Goal: Task Accomplishment & Management: Manage account settings

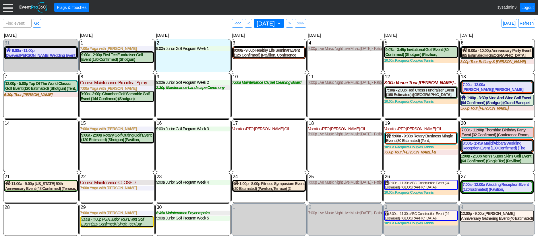
click at [8, 8] on div at bounding box center [8, 7] width 10 height 10
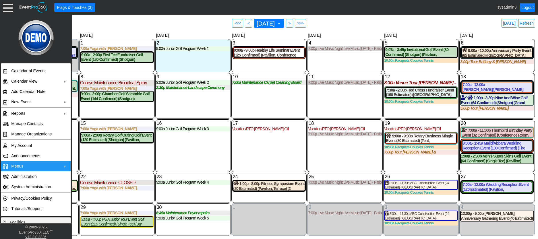
click at [23, 164] on td "Menus" at bounding box center [34, 166] width 51 height 10
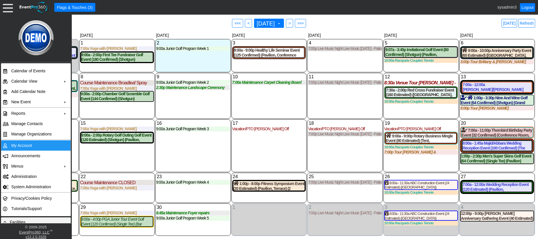
click at [25, 146] on td "My Account" at bounding box center [34, 145] width 51 height 10
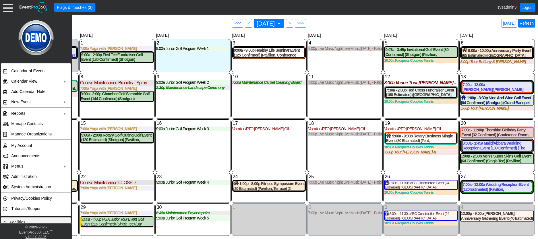
click at [530, 23] on link "Refresh" at bounding box center [526, 23] width 17 height 9
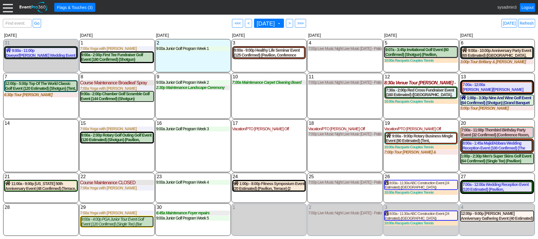
click at [8, 12] on div at bounding box center [8, 7] width 10 height 10
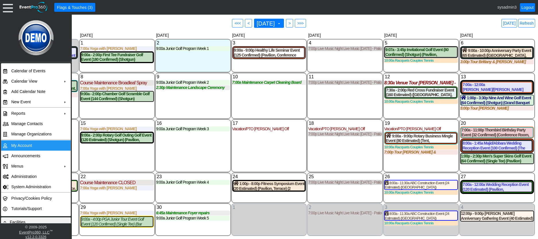
click at [20, 145] on td "My Account" at bounding box center [34, 145] width 51 height 10
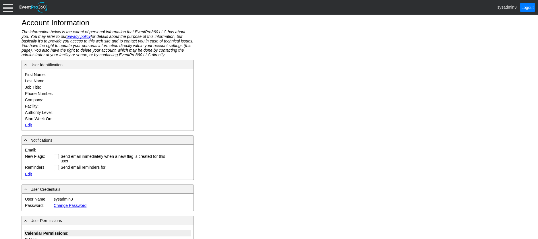
type input "System"
type input "Administrator"
type input "System Administrator"
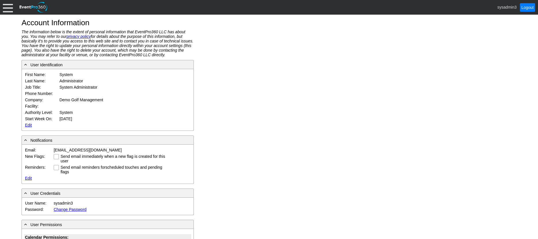
click at [29, 123] on link "Edit" at bounding box center [28, 125] width 7 height 5
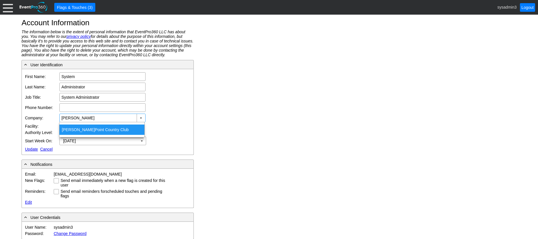
click at [93, 128] on div "Stevens Point Country Club" at bounding box center [101, 130] width 85 height 10
type input "Stevens Point Country Club"
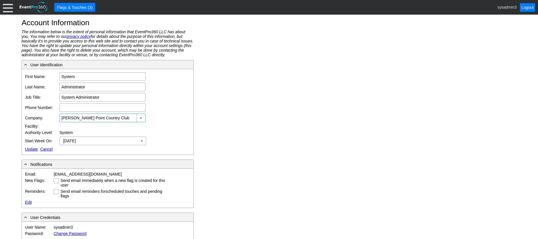
click at [32, 149] on link "Update" at bounding box center [31, 149] width 13 height 5
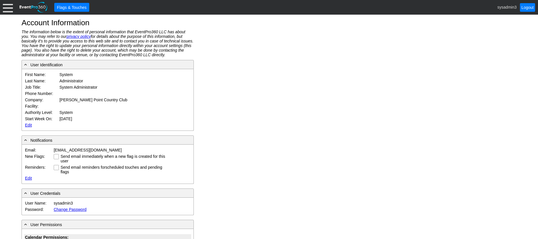
click at [8, 8] on div at bounding box center [8, 7] width 10 height 10
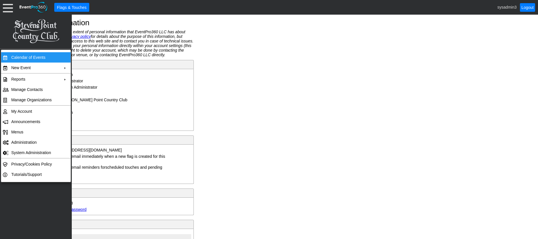
click at [20, 57] on td "Calendar of Events" at bounding box center [34, 57] width 51 height 10
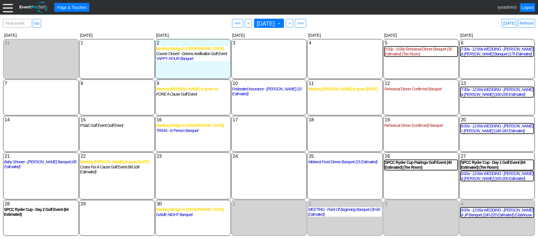
click at [9, 6] on div at bounding box center [8, 7] width 10 height 10
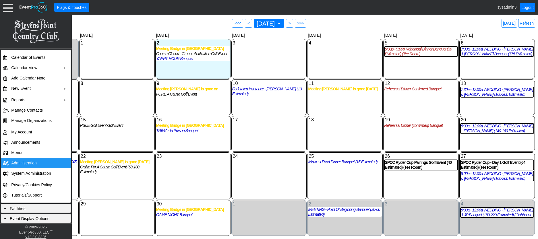
click at [24, 163] on td "Administration" at bounding box center [34, 163] width 51 height 10
click at [24, 165] on td "Administration" at bounding box center [34, 163] width 51 height 10
click at [532, 23] on link "Refresh" at bounding box center [526, 23] width 17 height 9
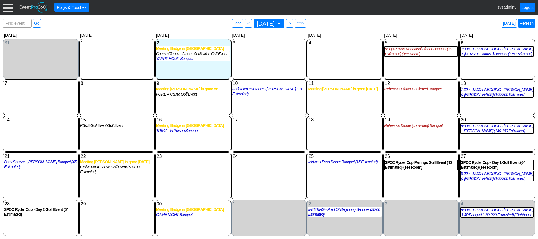
click at [526, 24] on link "Refresh" at bounding box center [526, 23] width 17 height 9
click at [530, 23] on link "Refresh" at bounding box center [526, 23] width 17 height 9
click at [6, 9] on div at bounding box center [8, 7] width 10 height 10
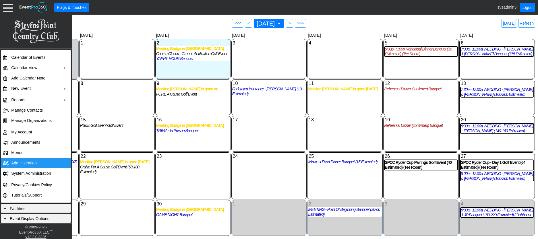
click at [24, 164] on td "Administration" at bounding box center [34, 163] width 51 height 10
click at [527, 22] on link "Refresh" at bounding box center [526, 23] width 17 height 9
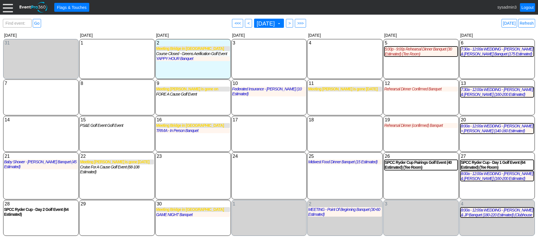
click at [6, 8] on div at bounding box center [8, 7] width 10 height 10
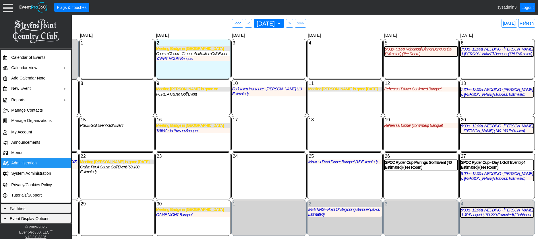
click at [22, 161] on td "Administration" at bounding box center [34, 163] width 51 height 10
click at [528, 22] on link "Refresh" at bounding box center [526, 23] width 17 height 9
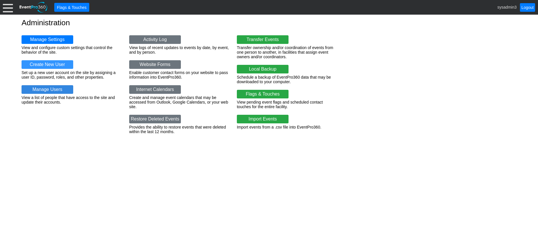
click at [52, 89] on link "Manage Users" at bounding box center [48, 89] width 52 height 9
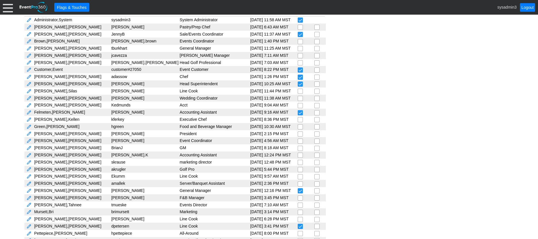
scroll to position [67, 0]
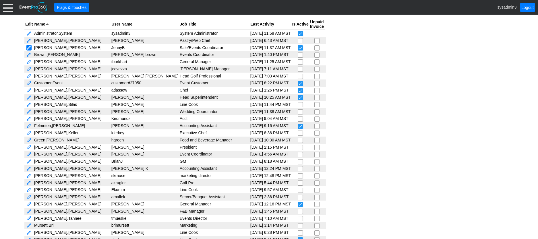
click at [28, 48] on link at bounding box center [28, 47] width 5 height 5
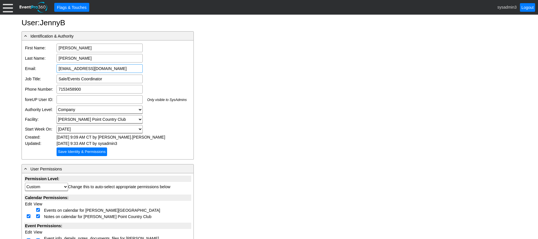
drag, startPoint x: 128, startPoint y: 68, endPoint x: 63, endPoint y: 67, distance: 65.8
click at [57, 65] on input "[EMAIL_ADDRESS][DOMAIN_NAME]" at bounding box center [100, 68] width 86 height 9
click at [5, 7] on div at bounding box center [8, 7] width 10 height 10
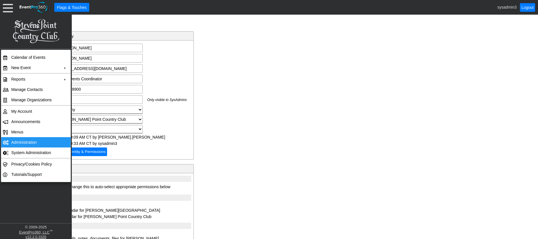
click at [23, 140] on td "Administration" at bounding box center [34, 142] width 51 height 10
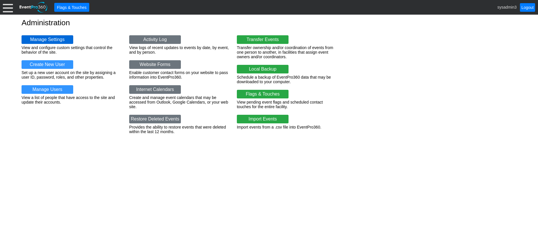
click at [39, 37] on link "Manage Settings" at bounding box center [48, 39] width 52 height 9
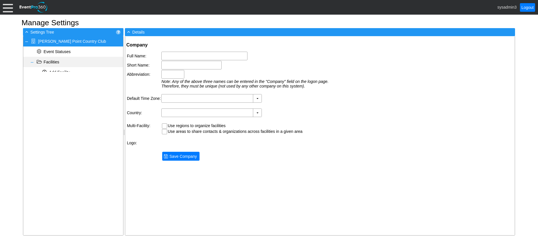
type input "[PERSON_NAME] Point Country Club"
type input "SPCC"
type input "(GMT-06:00) Central Time ([GEOGRAPHIC_DATA] & [GEOGRAPHIC_DATA])"
type input "[GEOGRAPHIC_DATA] (English)"
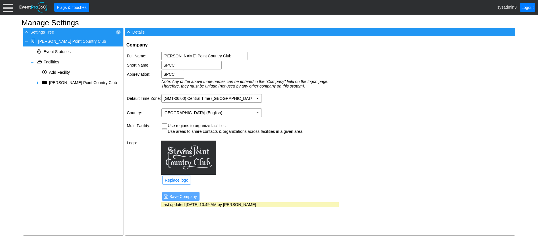
click at [4, 7] on div at bounding box center [8, 7] width 10 height 10
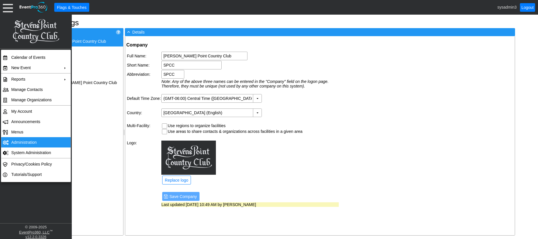
click at [30, 141] on td "Administration" at bounding box center [34, 142] width 51 height 10
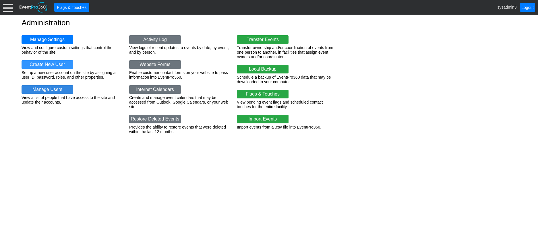
click at [39, 87] on link "Manage Users" at bounding box center [48, 89] width 52 height 9
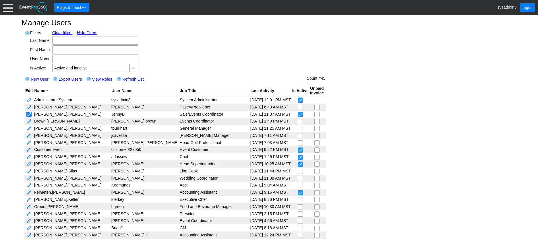
click at [27, 113] on link at bounding box center [28, 114] width 5 height 5
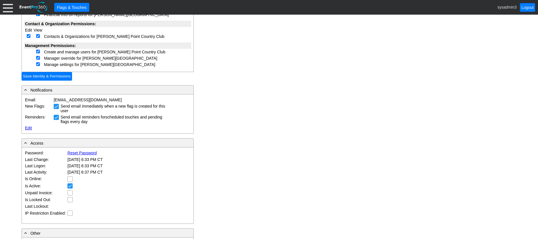
scroll to position [258, 0]
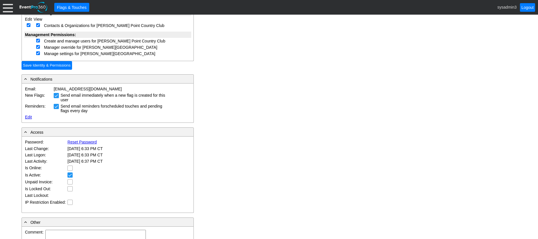
click at [78, 140] on link "Reset Password" at bounding box center [81, 142] width 29 height 5
click at [77, 140] on link "Reset Password" at bounding box center [81, 142] width 29 height 5
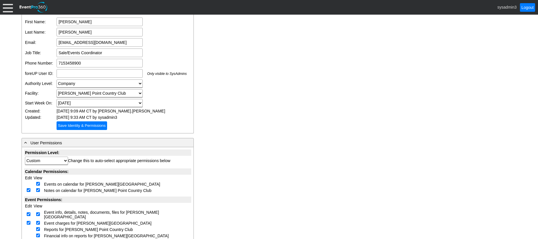
scroll to position [172, 0]
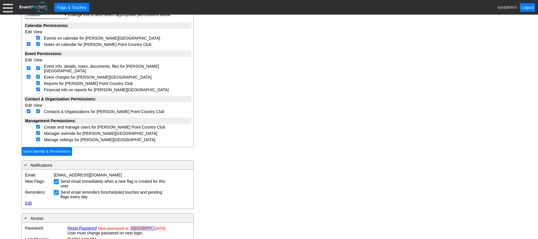
drag, startPoint x: 131, startPoint y: 225, endPoint x: 152, endPoint y: 225, distance: 21.5
click at [152, 226] on span "New password is: d188456891" at bounding box center [131, 228] width 67 height 5
copy span "d188456891"
click at [241, 116] on div "- Identification & Authority First Name: Jenny First Name is required Last Name…" at bounding box center [269, 113] width 495 height 509
click at [49, 147] on input "Save Identity & Permissions" at bounding box center [47, 151] width 51 height 9
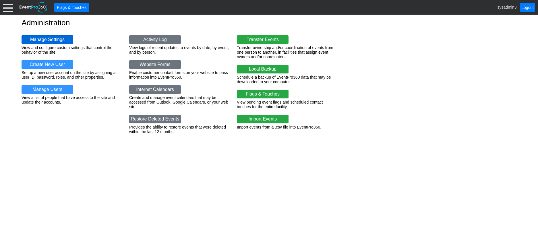
click at [54, 39] on link "Manage Settings" at bounding box center [48, 39] width 52 height 9
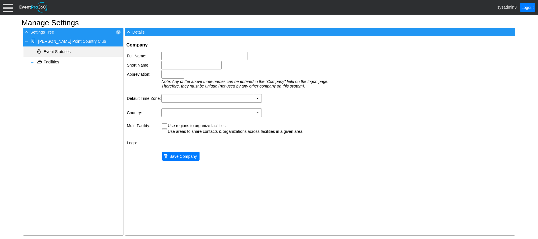
type input "[PERSON_NAME] Point Country Club"
type input "SPCC"
type input "(GMT-06:00) Central Time ([GEOGRAPHIC_DATA] & [GEOGRAPHIC_DATA])"
type input "[GEOGRAPHIC_DATA] (English)"
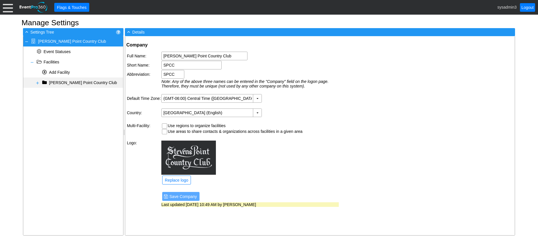
click at [38, 82] on span at bounding box center [37, 83] width 5 height 5
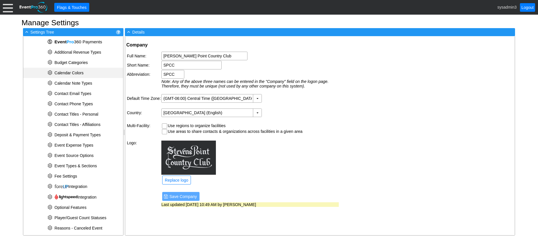
scroll to position [57, 0]
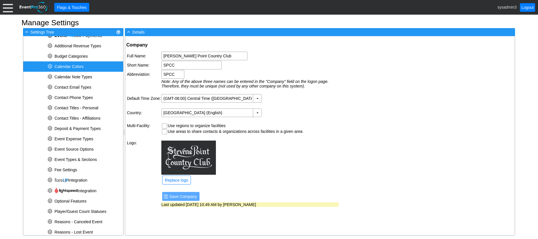
click at [75, 67] on span "Calendar Colors" at bounding box center [69, 66] width 29 height 5
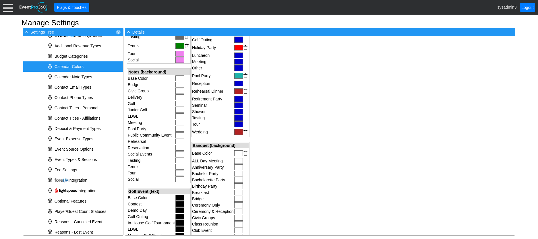
scroll to position [172, 0]
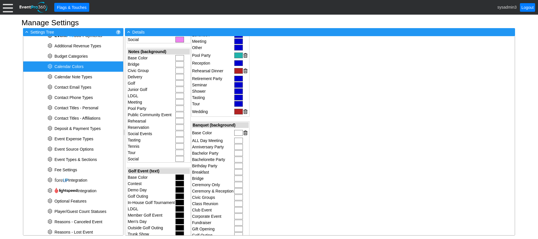
click at [238, 133] on div at bounding box center [238, 133] width 9 height 6
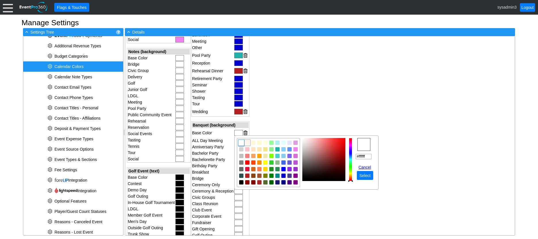
click at [247, 142] on img "focusNode" at bounding box center [247, 142] width 5 height 5
type input "#fff5ee"
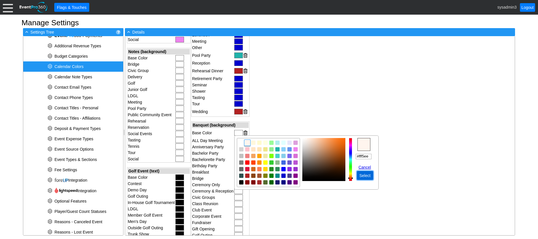
click at [363, 173] on span "Select" at bounding box center [364, 176] width 13 height 6
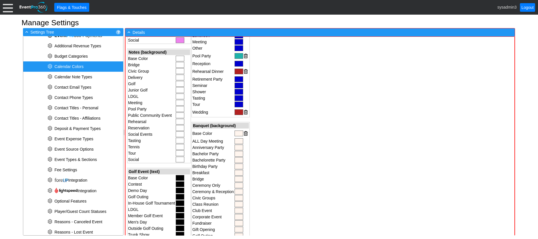
click at [178, 57] on div at bounding box center [180, 59] width 9 height 6
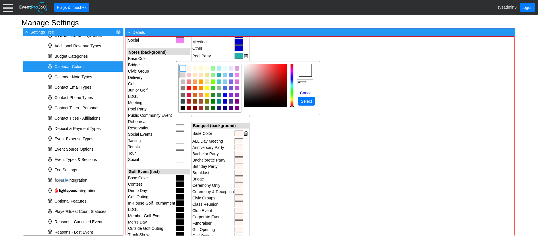
click at [183, 73] on img "focusNode" at bounding box center [182, 75] width 5 height 5
type input "#e2e2e2"
click at [244, 69] on img "focusNode" at bounding box center [243, 68] width 3 height 3
click at [305, 102] on span "Select" at bounding box center [306, 101] width 13 height 6
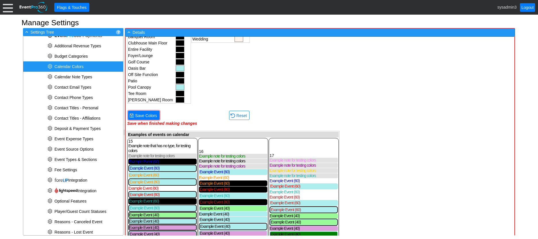
scroll to position [470, 0]
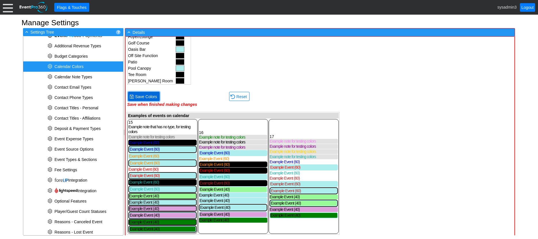
click at [148, 95] on span "Save Colors" at bounding box center [146, 97] width 24 height 6
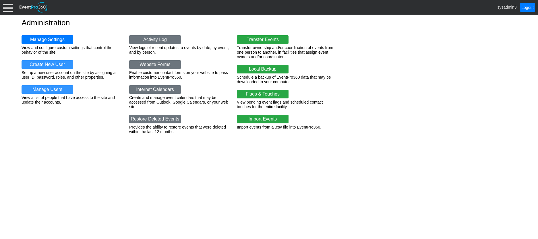
click at [44, 34] on div "Manage Settings View and configure custom settings that control the behavior of…" at bounding box center [269, 83] width 495 height 113
click at [40, 37] on link "Manage Settings" at bounding box center [48, 39] width 52 height 9
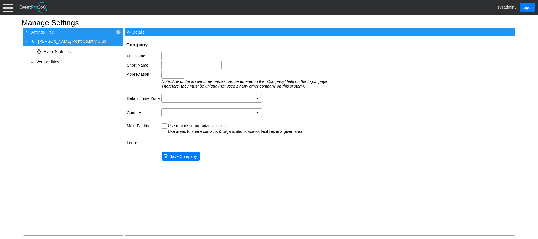
type input "[PERSON_NAME] Point Country Club"
type input "SPCC"
type input "(GMT-06:00) Central Time ([GEOGRAPHIC_DATA] & [GEOGRAPHIC_DATA])"
type input "[GEOGRAPHIC_DATA] (English)"
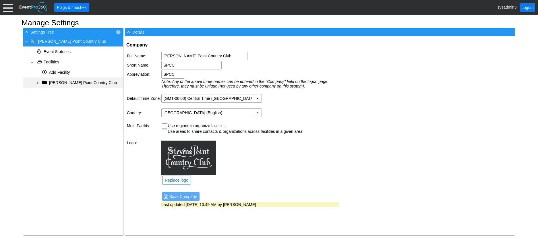
click at [37, 82] on span at bounding box center [37, 83] width 5 height 5
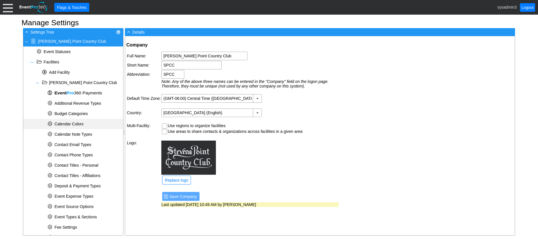
click at [76, 124] on span "Calendar Colors" at bounding box center [69, 124] width 29 height 5
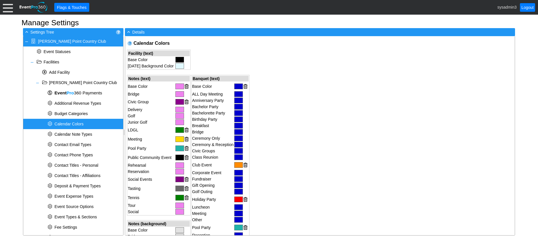
scroll to position [29, 0]
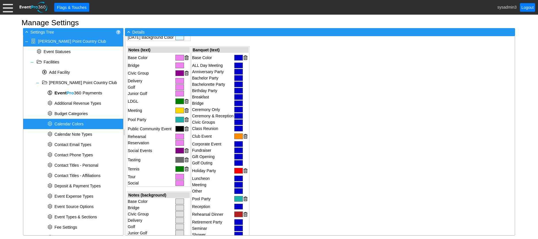
click at [179, 111] on div at bounding box center [179, 111] width 9 height 6
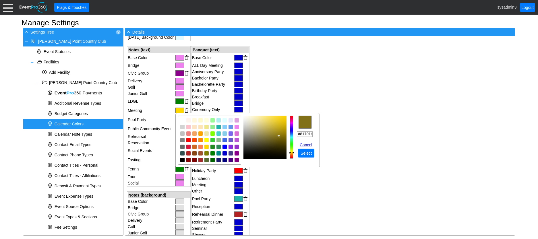
type input "#83721b"
click at [277, 137] on img "focusNode" at bounding box center [277, 136] width 3 height 3
click at [306, 155] on span "Select" at bounding box center [305, 153] width 13 height 6
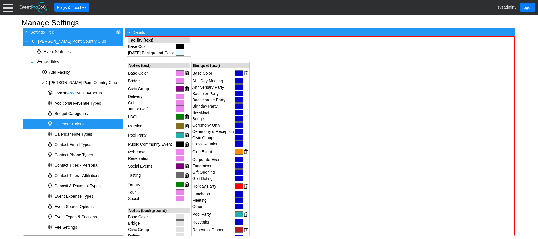
scroll to position [0, 0]
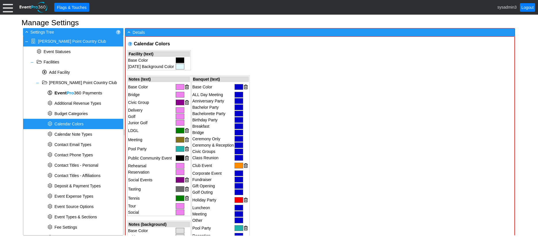
click at [180, 86] on div at bounding box center [180, 87] width 9 height 6
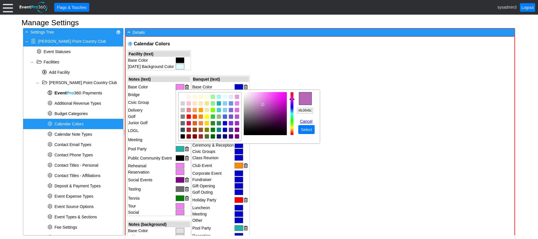
type input "#b163b1"
click at [263, 105] on img "focusNode" at bounding box center [262, 105] width 3 height 3
click at [308, 130] on span "Select" at bounding box center [306, 130] width 13 height 6
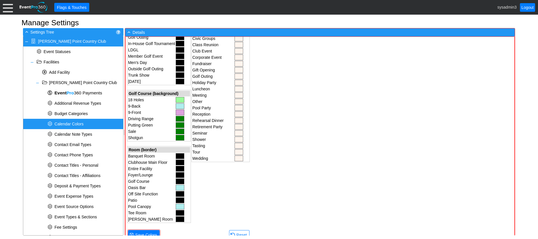
scroll to position [431, 0]
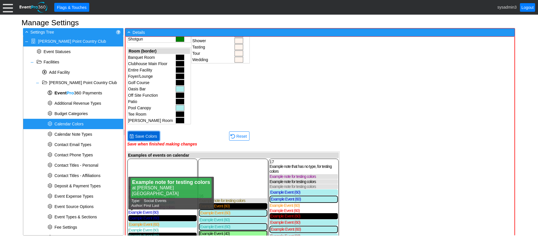
click at [144, 136] on span "Save Colors" at bounding box center [146, 137] width 24 height 6
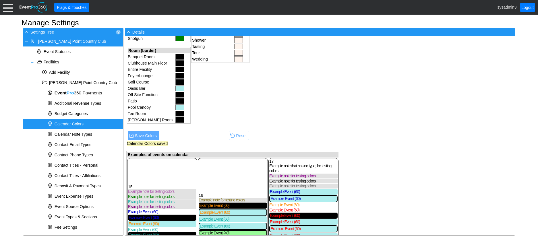
click at [11, 10] on div at bounding box center [8, 7] width 10 height 10
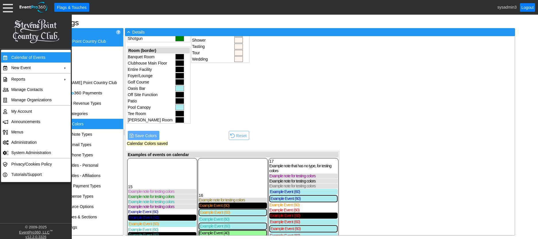
click at [22, 54] on td "Calendar of Events" at bounding box center [34, 57] width 51 height 10
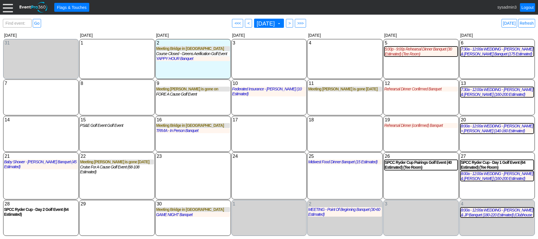
click at [7, 5] on div at bounding box center [8, 7] width 10 height 10
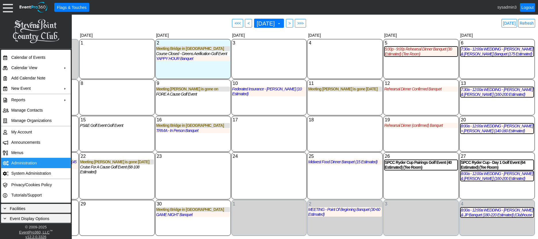
click at [22, 161] on td "Administration" at bounding box center [34, 163] width 51 height 10
click at [529, 22] on link "Refresh" at bounding box center [526, 23] width 17 height 9
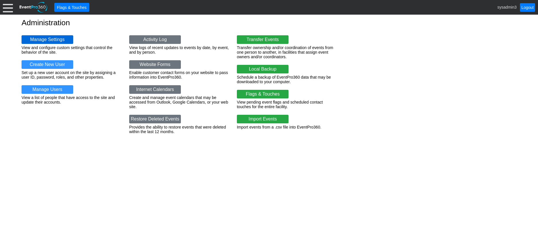
click at [53, 39] on link "Manage Settings" at bounding box center [48, 39] width 52 height 9
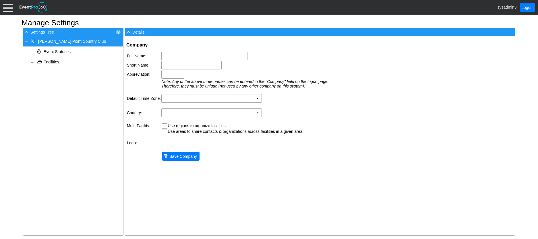
type input "[PERSON_NAME] Point Country Club"
type input "SPCC"
type input "(GMT-06:00) Central Time ([GEOGRAPHIC_DATA] & [GEOGRAPHIC_DATA])"
type input "[GEOGRAPHIC_DATA] (English)"
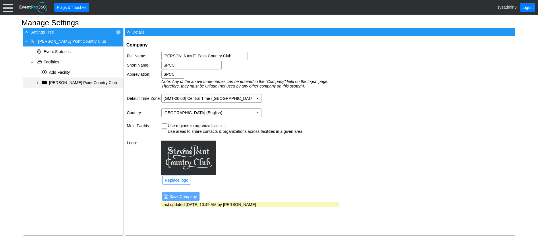
click at [37, 83] on span at bounding box center [37, 83] width 5 height 5
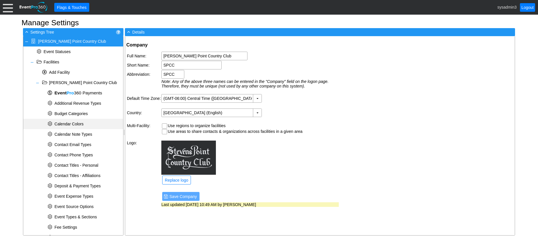
click at [75, 123] on span "Calendar Colors" at bounding box center [69, 124] width 29 height 5
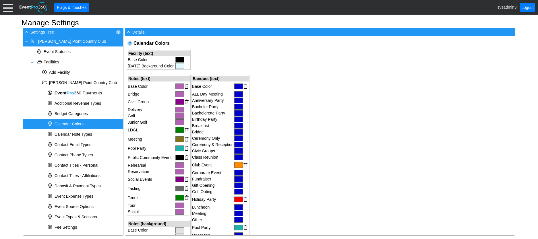
click at [237, 85] on div at bounding box center [238, 87] width 9 height 6
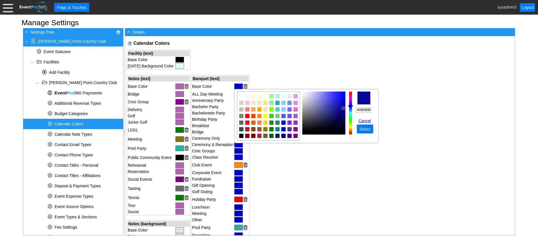
type input "#090999"
click at [341, 109] on img "focusNode" at bounding box center [342, 108] width 3 height 3
click at [366, 129] on span "Select" at bounding box center [364, 129] width 13 height 6
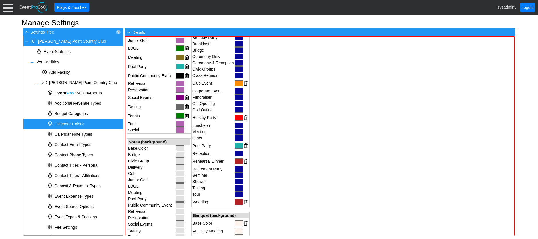
scroll to position [86, 0]
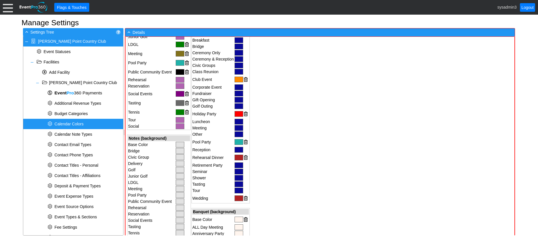
click at [239, 197] on div at bounding box center [239, 199] width 9 height 6
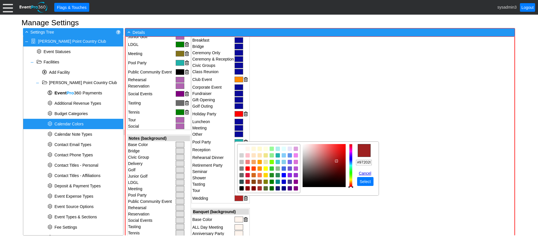
type input "#942121"
click at [336, 161] on img "focusNode" at bounding box center [336, 162] width 3 height 3
click at [371, 181] on span "Select" at bounding box center [365, 182] width 13 height 6
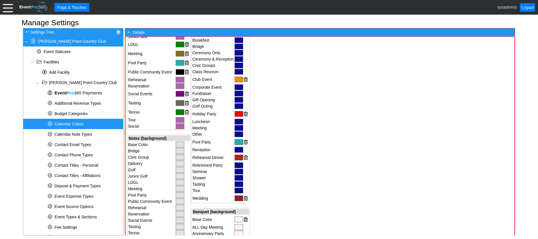
click at [357, 93] on div "Calendar Colors Loading... Facility (text) Base Color Today Background Color No…" at bounding box center [320, 136] width 390 height 199
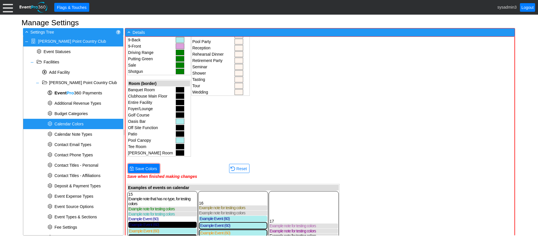
scroll to position [431, 0]
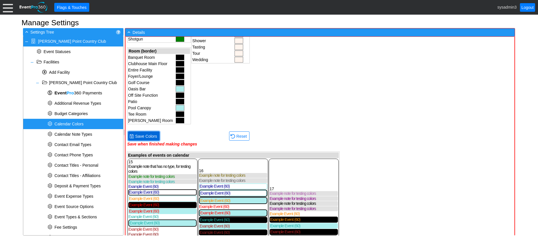
click at [142, 134] on span "Save Colors" at bounding box center [146, 137] width 24 height 6
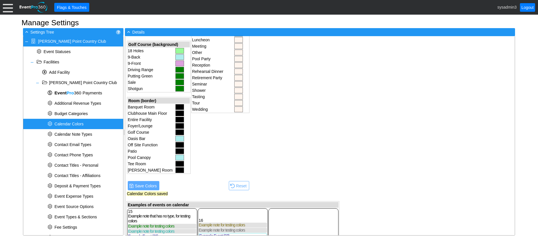
scroll to position [371, 0]
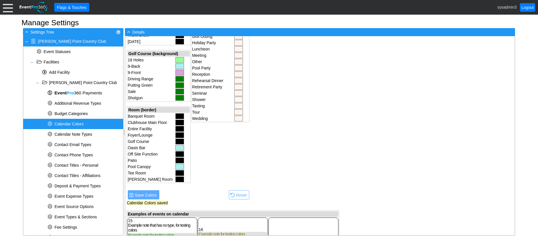
click at [179, 79] on div at bounding box center [179, 79] width 9 height 6
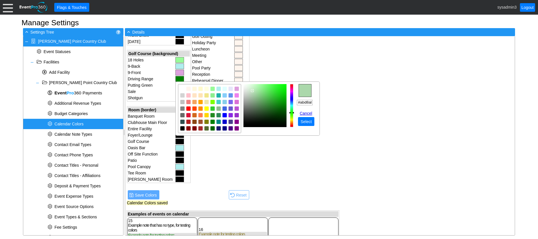
type input "#addaad"
click at [251, 89] on img "focusNode" at bounding box center [252, 90] width 3 height 3
drag, startPoint x: 298, startPoint y: 103, endPoint x: 318, endPoint y: 105, distance: 20.8
click at [318, 105] on table "r g b h ° s % v % hex #addaad Cancel ● Select" at bounding box center [247, 109] width 144 height 54
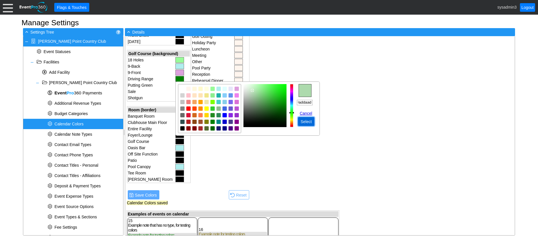
scroll to position [0, 0]
click at [308, 121] on span "Select" at bounding box center [305, 122] width 13 height 6
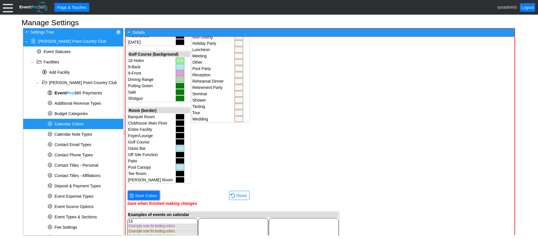
click at [179, 86] on div at bounding box center [180, 86] width 9 height 6
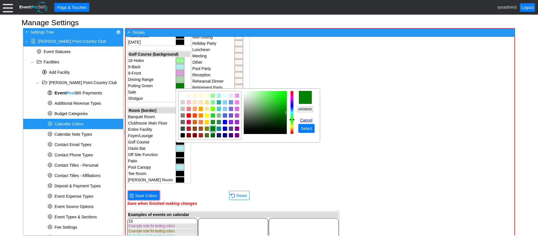
scroll to position [0, 1]
drag, startPoint x: 298, startPoint y: 107, endPoint x: 317, endPoint y: 109, distance: 19.3
click at [317, 109] on td "r g b h ° s % v % hex #008000 Cancel ● Select" at bounding box center [307, 118] width 20 height 29
paste input "addaad"
type input "#addaad"
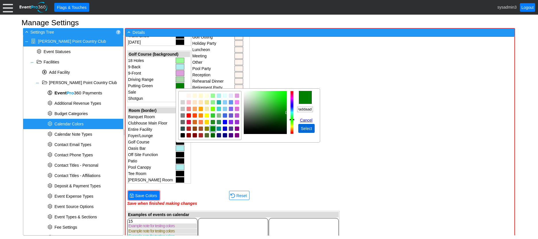
scroll to position [0, 0]
click at [308, 127] on span "Select" at bounding box center [306, 129] width 13 height 6
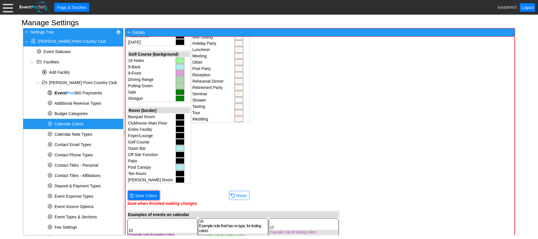
click at [181, 94] on div at bounding box center [180, 92] width 9 height 6
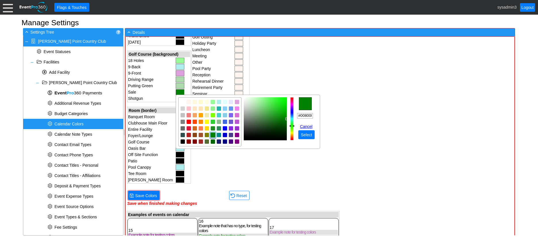
scroll to position [0, 1]
drag, startPoint x: 297, startPoint y: 115, endPoint x: 316, endPoint y: 116, distance: 18.4
click at [316, 116] on td "r g b h ° s % v % hex #008000 Cancel ● Select" at bounding box center [307, 124] width 20 height 29
paste input "addaad"
type input "#addaad"
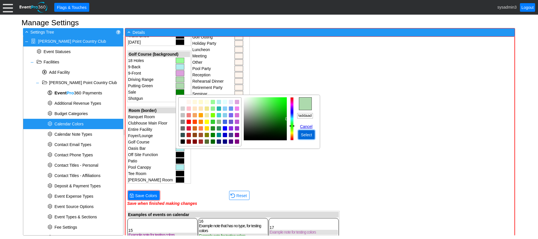
scroll to position [0, 0]
click at [306, 135] on span "Select" at bounding box center [306, 135] width 13 height 6
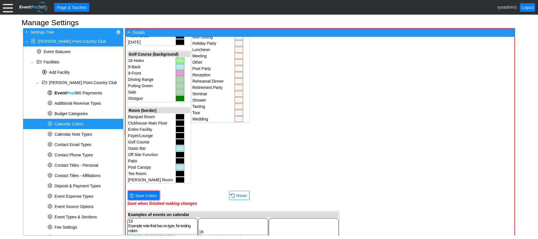
click at [179, 99] on div at bounding box center [180, 99] width 9 height 6
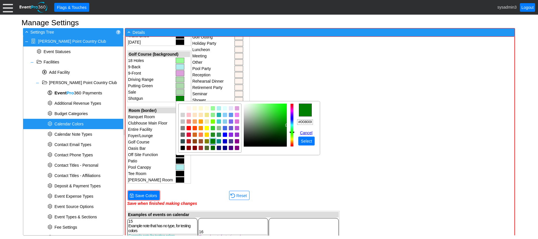
scroll to position [0, 1]
drag, startPoint x: 297, startPoint y: 121, endPoint x: 320, endPoint y: 123, distance: 22.8
click at [320, 123] on body "Calendar of Events + New Event + Reports + Manage Contacts + Manage Organizatio…" at bounding box center [269, 119] width 538 height 239
paste input "addaad"
type input "#addaad"
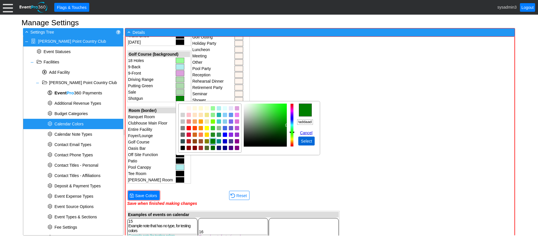
scroll to position [0, 0]
click at [307, 139] on span "Select" at bounding box center [306, 141] width 13 height 6
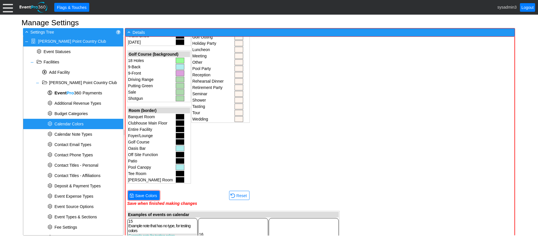
click at [352, 86] on div "Calendar Colors Loading... Facility (text) Base Color Today Background Color No…" at bounding box center [320, 136] width 390 height 199
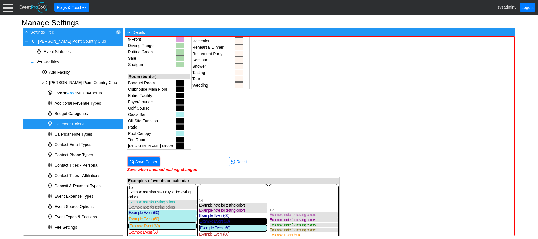
scroll to position [486, 0]
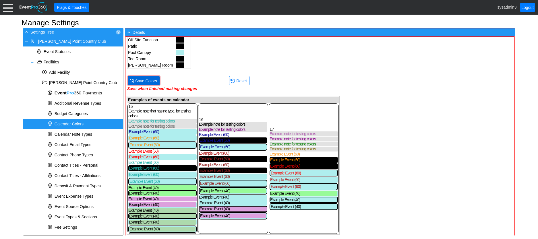
click at [150, 82] on span "Save Colors" at bounding box center [146, 81] width 24 height 6
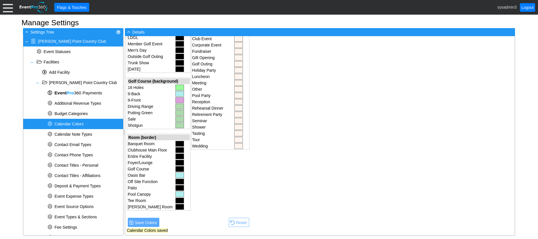
scroll to position [343, 0]
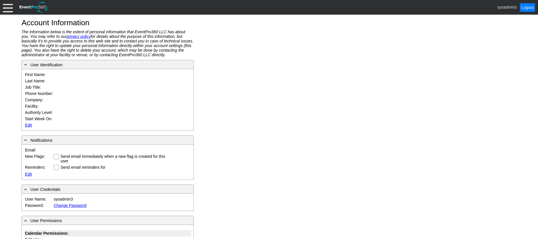
type input "System"
type input "Administrator"
type input "System Administrator"
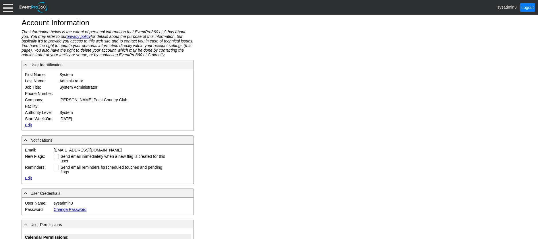
click at [27, 123] on link "Edit" at bounding box center [28, 125] width 7 height 5
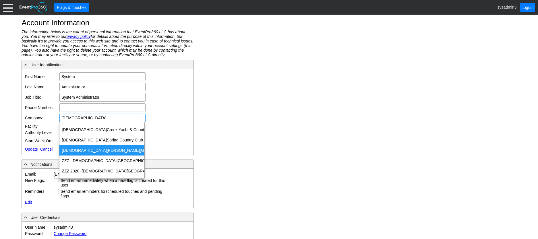
click at [84, 152] on div "[GEOGRAPHIC_DATA][PERSON_NAME]" at bounding box center [101, 150] width 85 height 10
type input "[GEOGRAPHIC_DATA][PERSON_NAME]"
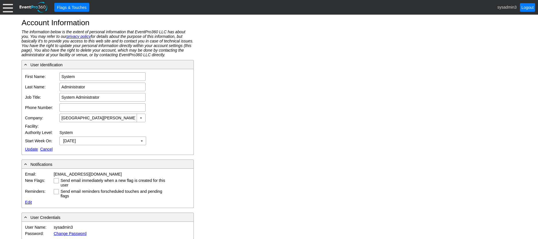
click at [32, 147] on link "Update" at bounding box center [31, 149] width 13 height 5
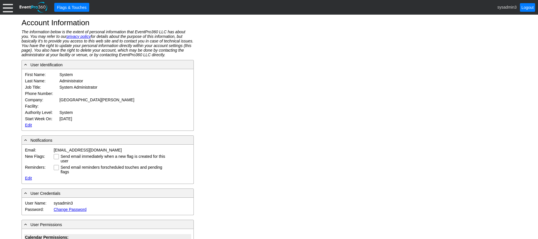
click at [9, 8] on div at bounding box center [8, 7] width 10 height 10
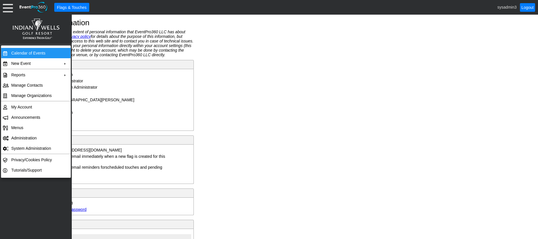
click at [27, 54] on td "Calendar of Events" at bounding box center [34, 53] width 51 height 10
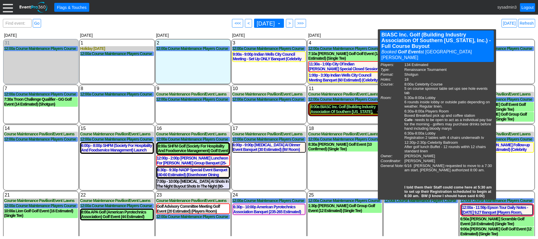
click at [323, 113] on div "8:00a BIASC Inc. Golf (Building Industry Association Of Southern [US_STATE], In…" at bounding box center [344, 110] width 69 height 10
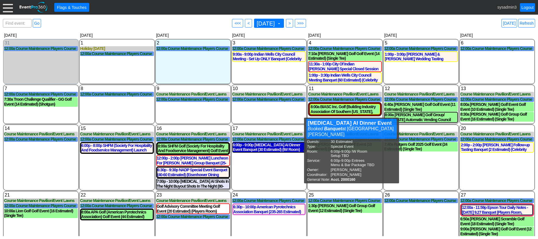
click at [264, 150] on div "6:00p - 9:00p Overjet AI Dinner Event Banquet (30 Estimated) (IW Room)" at bounding box center [269, 148] width 73 height 10
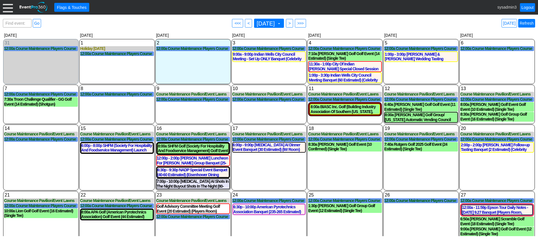
click at [524, 24] on link "Refresh" at bounding box center [526, 23] width 17 height 9
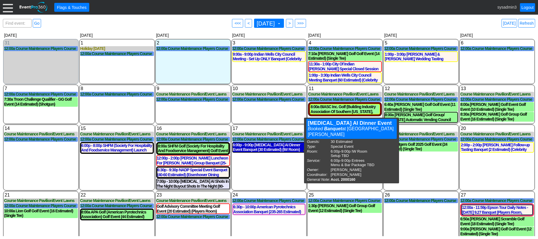
click at [264, 151] on div "6:00p - 9:00p Overjet AI Dinner Event Banquet (30 Estimated) (IW Room)" at bounding box center [269, 148] width 73 height 10
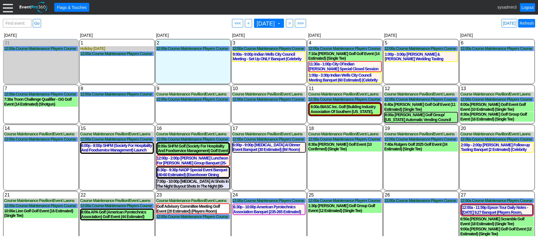
click at [528, 24] on link "Refresh" at bounding box center [526, 23] width 17 height 9
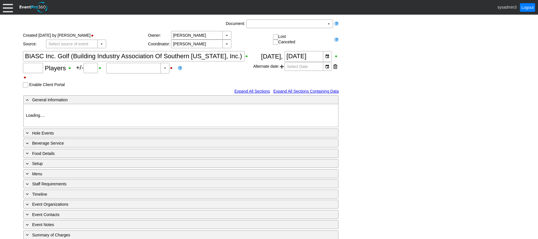
type input "134"
type input "0"
type input "Estimated"
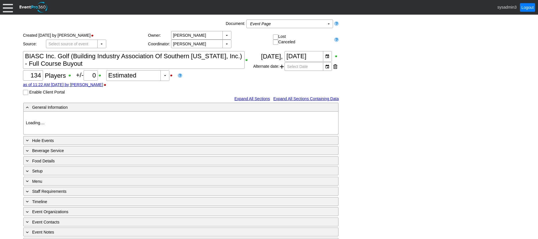
type input "[GEOGRAPHIC_DATA][PERSON_NAME]"
type input "Renaissance Tournament"
type input "Shotgun"
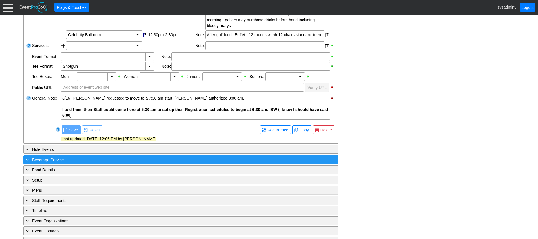
scroll to position [229, 0]
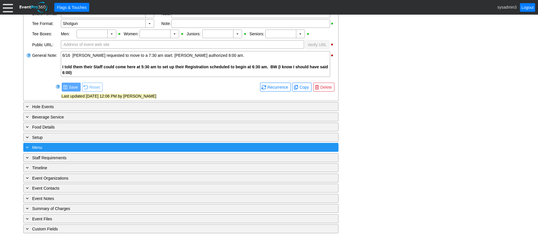
click at [107, 151] on div "+ Menu" at bounding box center [169, 147] width 289 height 7
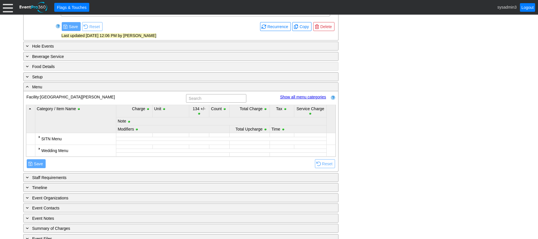
scroll to position [309, 0]
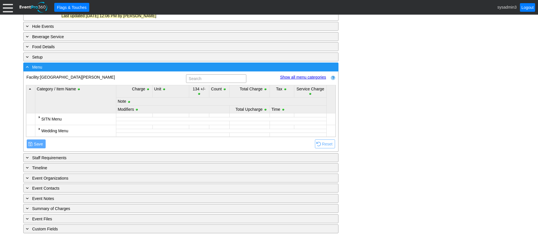
click at [122, 69] on div "- Menu" at bounding box center [169, 67] width 289 height 7
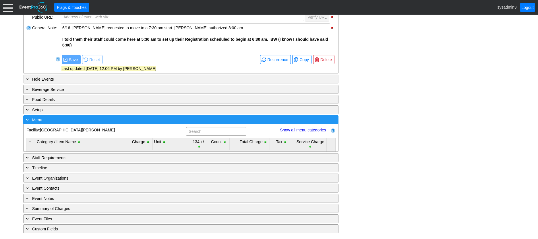
scroll to position [229, 0]
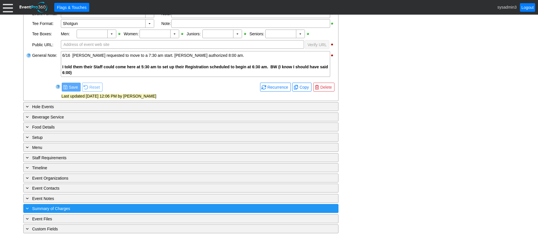
click at [102, 209] on div "+ Summary of Charges" at bounding box center [169, 208] width 289 height 7
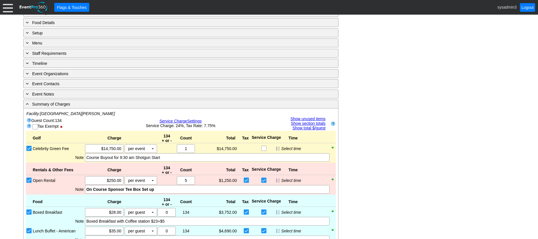
scroll to position [309, 0]
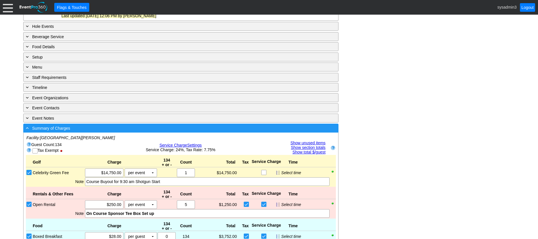
click at [128, 129] on div "- Summary of Charges" at bounding box center [169, 128] width 289 height 7
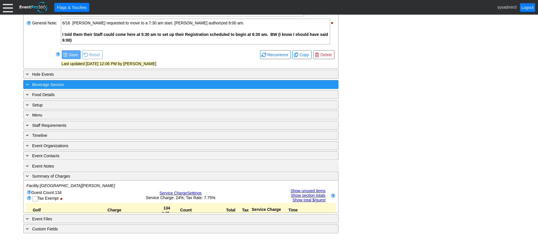
scroll to position [229, 0]
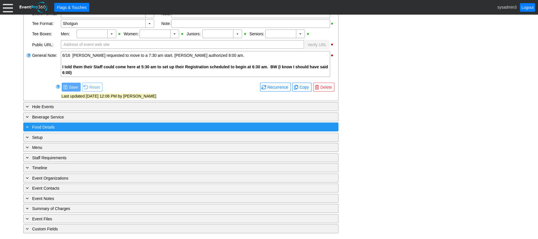
click at [109, 127] on div "+ Food Details" at bounding box center [169, 127] width 289 height 7
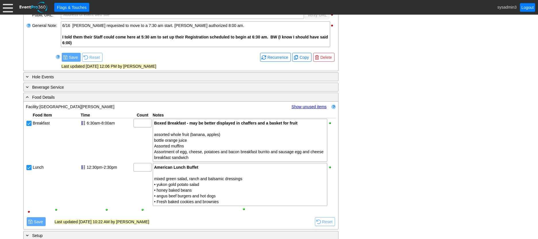
scroll to position [309, 0]
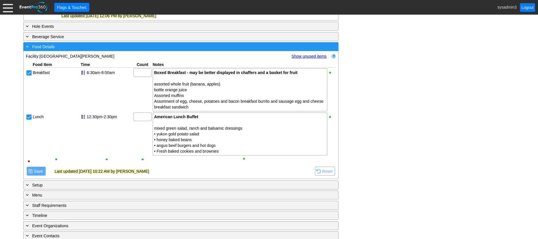
click at [164, 49] on div "- Food Details" at bounding box center [169, 46] width 289 height 7
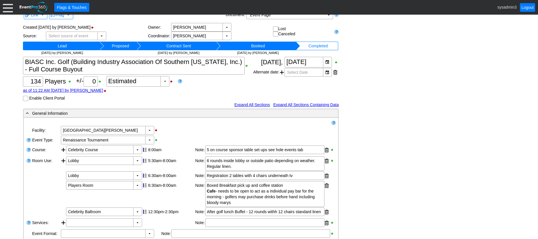
scroll to position [0, 0]
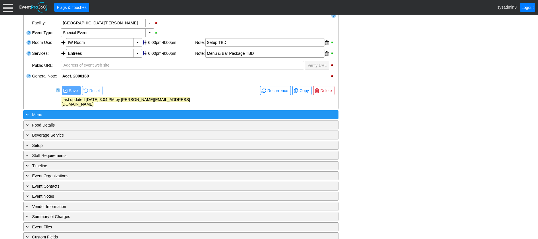
click at [106, 111] on div "+ Menu" at bounding box center [169, 114] width 289 height 7
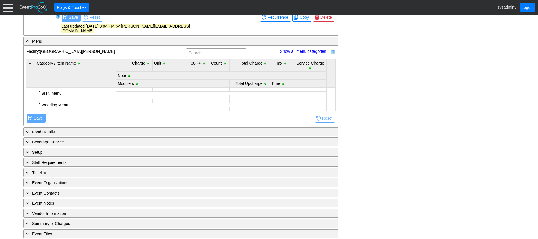
scroll to position [193, 0]
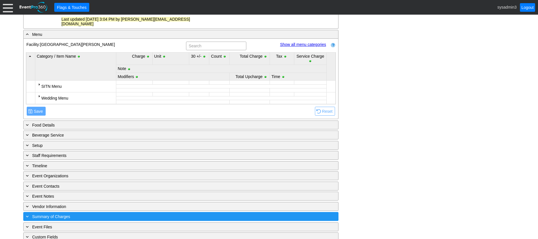
click at [115, 213] on div "+ Summary of Charges" at bounding box center [169, 216] width 289 height 7
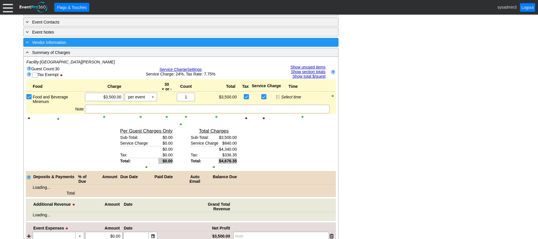
scroll to position [360, 0]
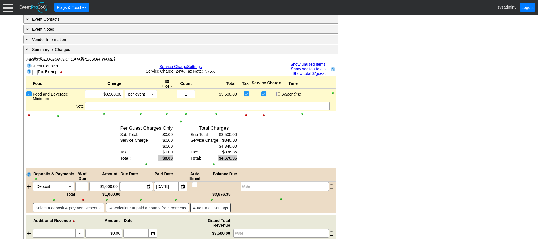
click at [308, 62] on link "Show unused items" at bounding box center [308, 64] width 35 height 5
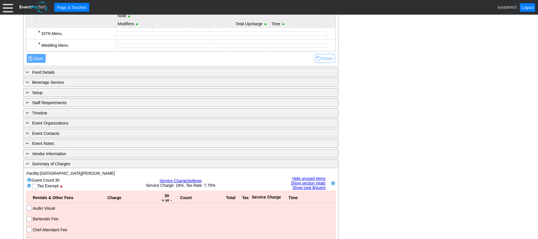
scroll to position [245, 0]
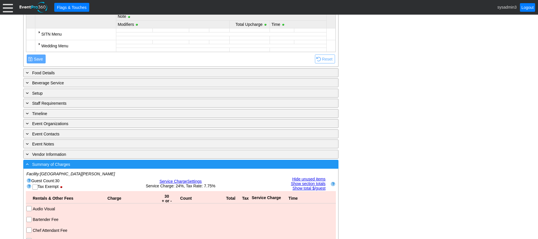
click at [203, 161] on div "- Summary of Charges" at bounding box center [169, 164] width 289 height 7
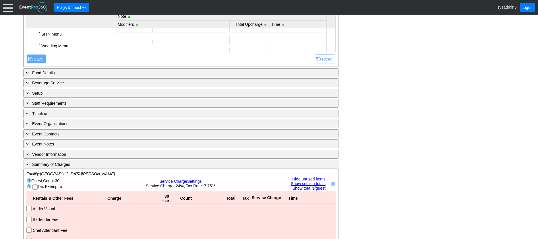
scroll to position [193, 0]
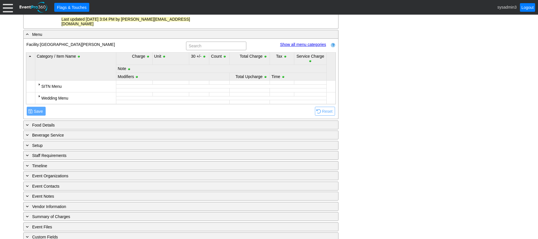
click at [386, 71] on div "- General Information ▼ Loading.... Remove all highlights Facility: ▼ Χ Indian …" at bounding box center [269, 81] width 495 height 321
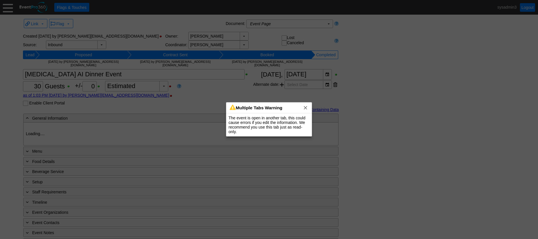
type input "[GEOGRAPHIC_DATA][PERSON_NAME]"
type input "Special Event"
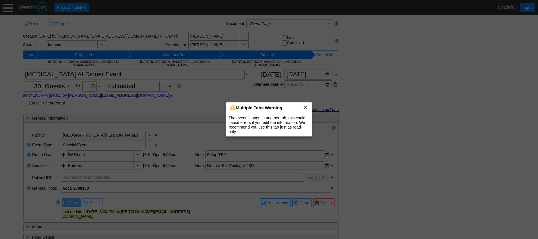
click at [307, 108] on span "x" at bounding box center [306, 108] width 6 height 6
